Goal: Find specific page/section: Find specific page/section

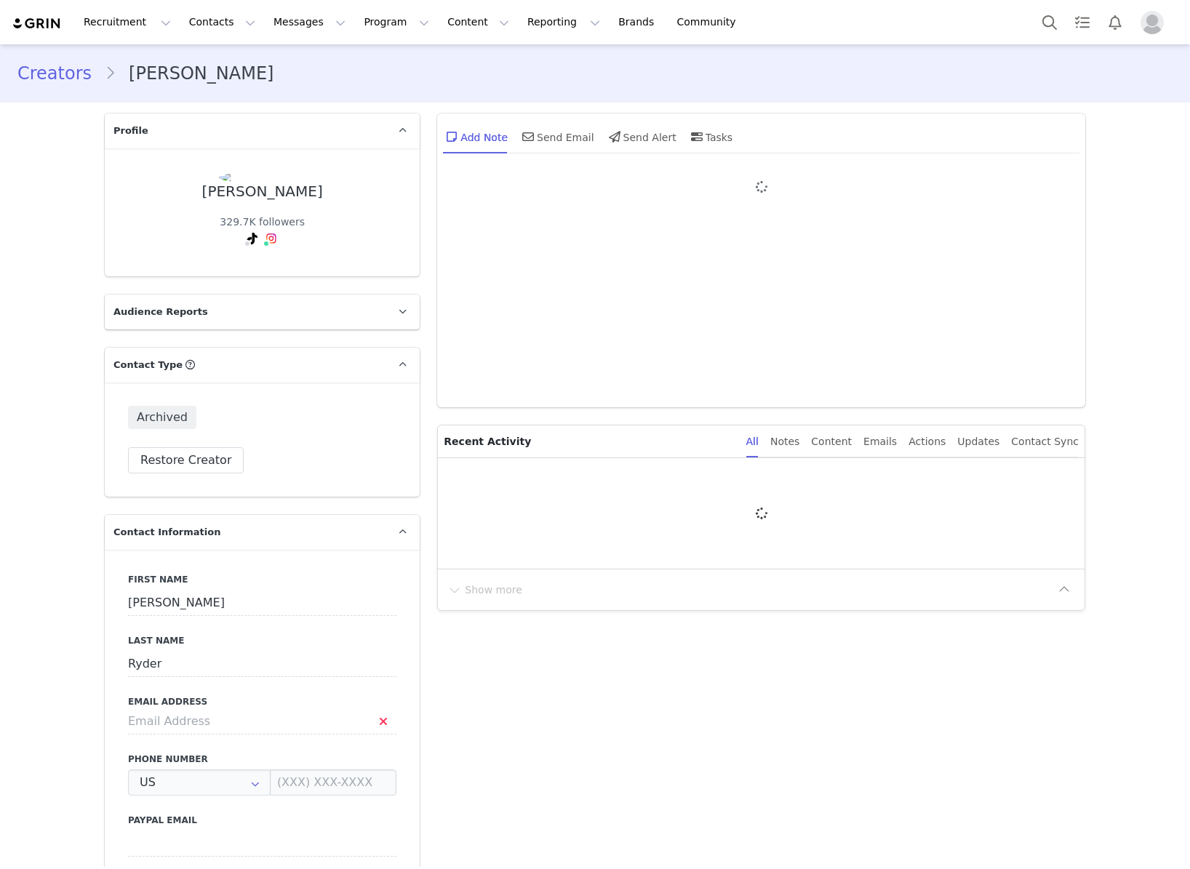
type input "+1 ([GEOGRAPHIC_DATA])"
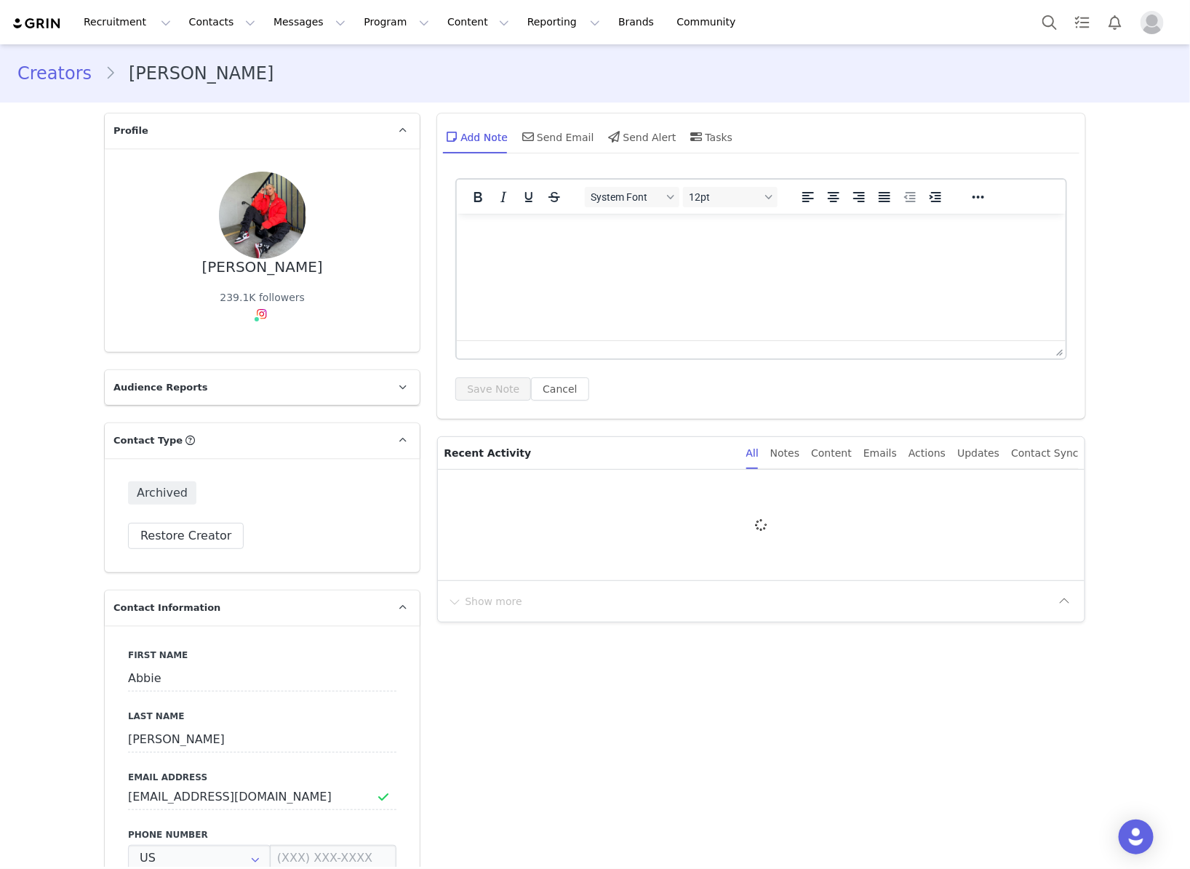
type input "+1 ([GEOGRAPHIC_DATA])"
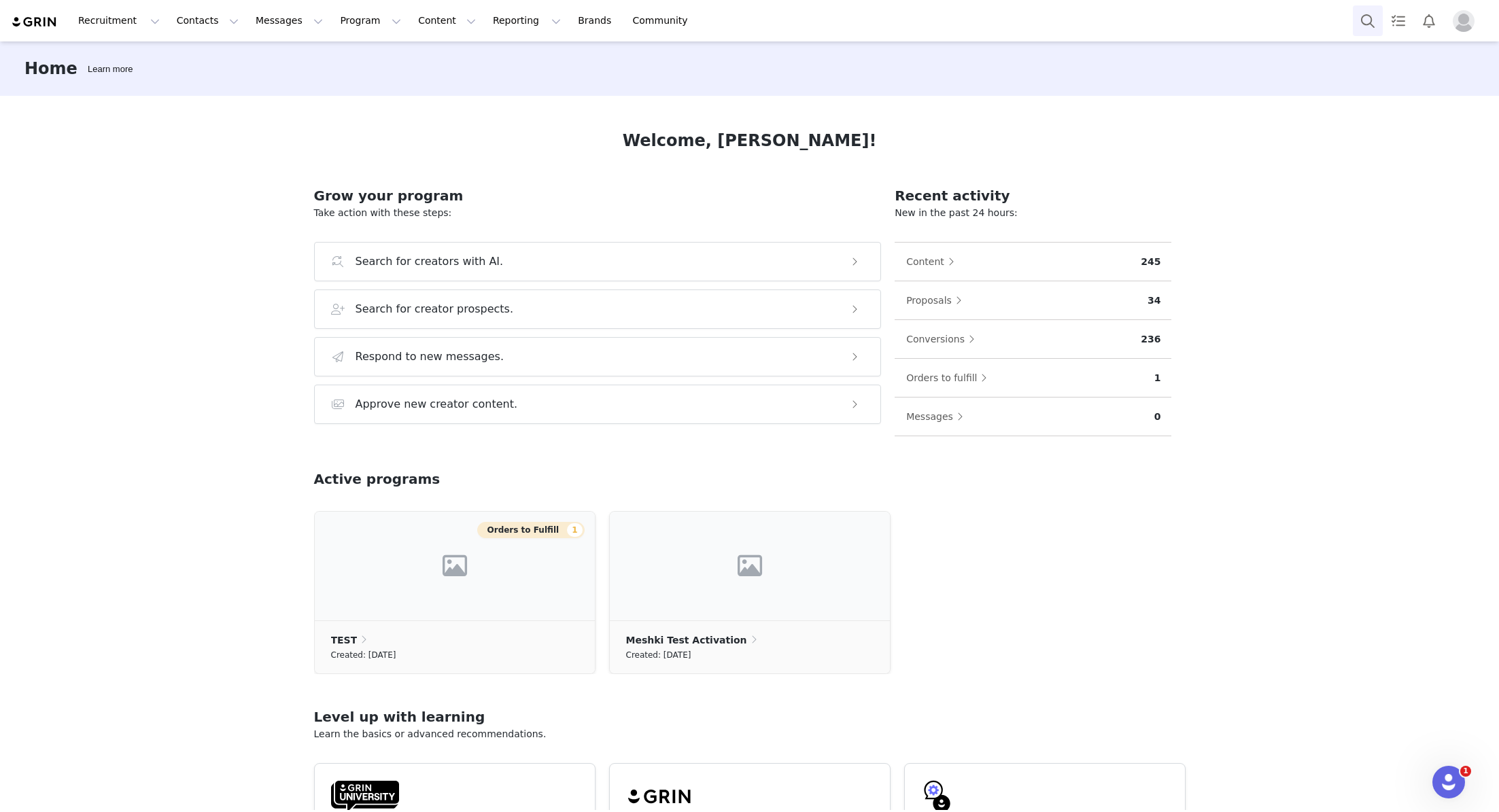
click at [1111, 11] on button "Search" at bounding box center [1367, 21] width 30 height 31
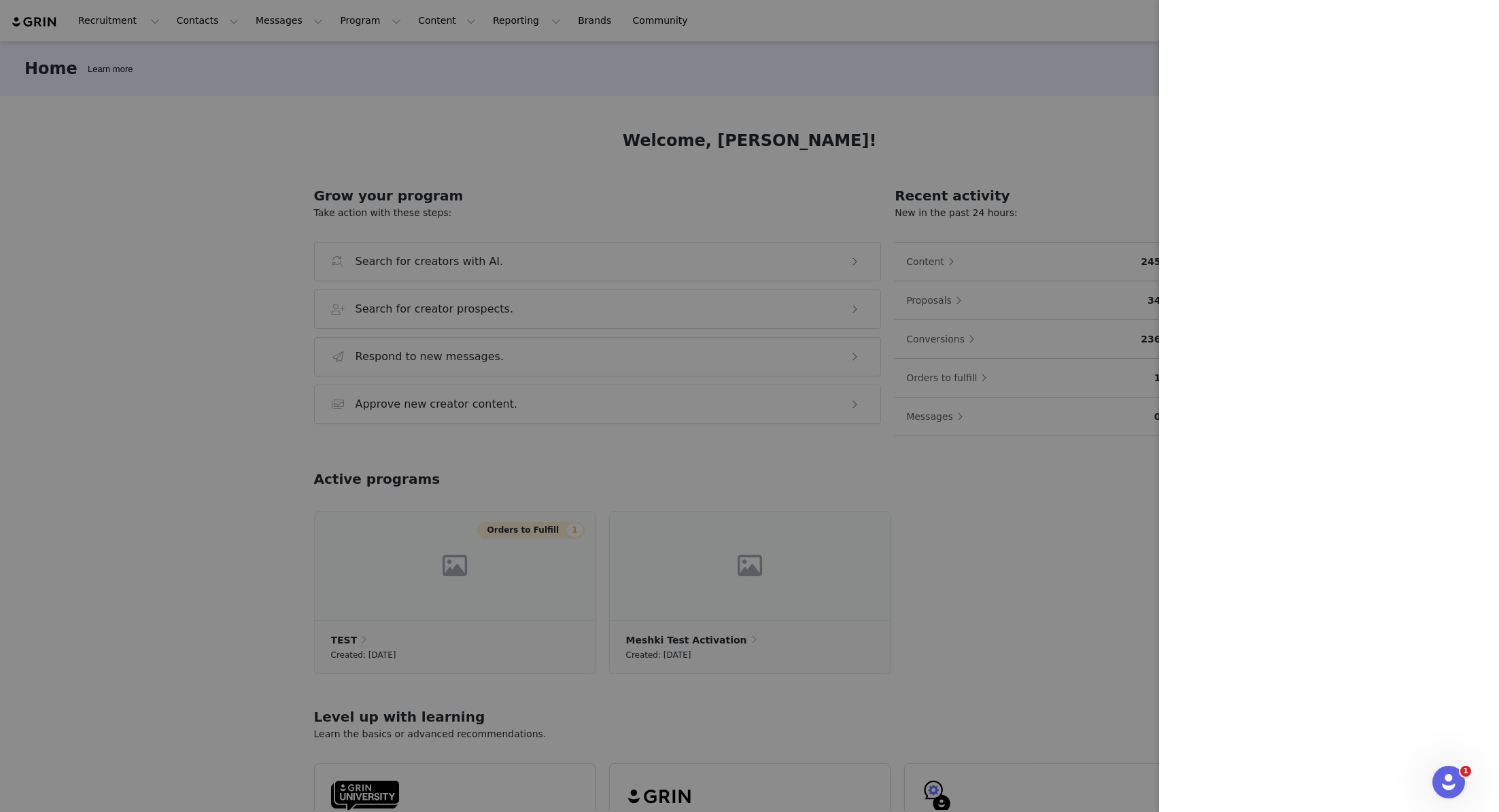
click at [1035, 159] on div at bounding box center [750, 406] width 1499 height 812
